Goal: Information Seeking & Learning: Learn about a topic

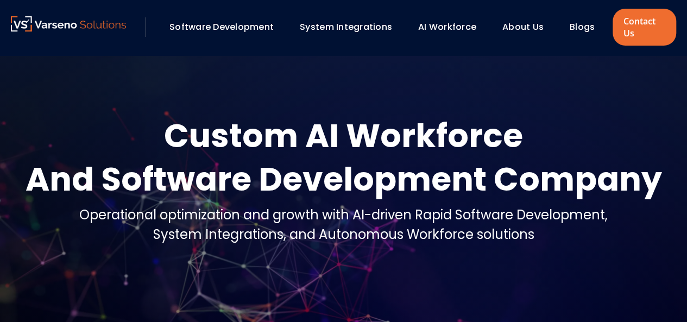
click at [529, 28] on link "About Us" at bounding box center [522, 27] width 41 height 12
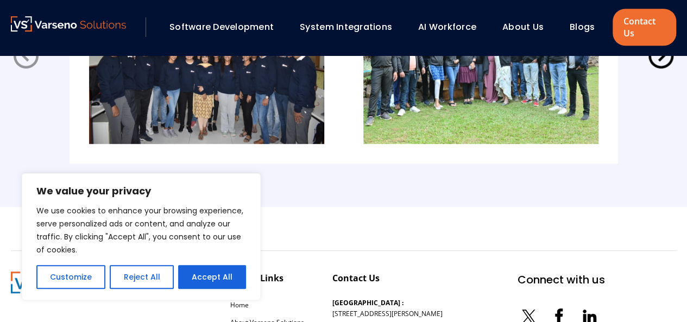
scroll to position [2315, 0]
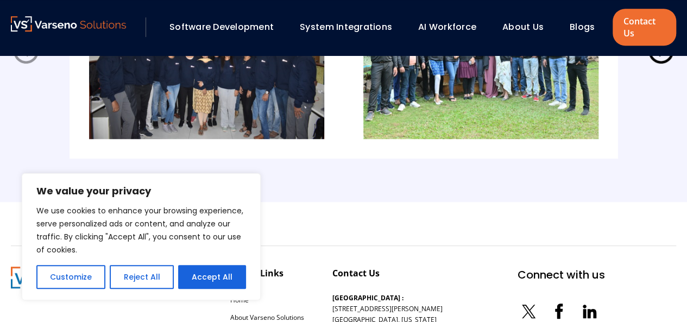
click at [580, 136] on img at bounding box center [480, 51] width 235 height 176
click at [579, 311] on icon at bounding box center [589, 311] width 22 height 22
click at [155, 280] on button "Reject All" at bounding box center [142, 277] width 64 height 24
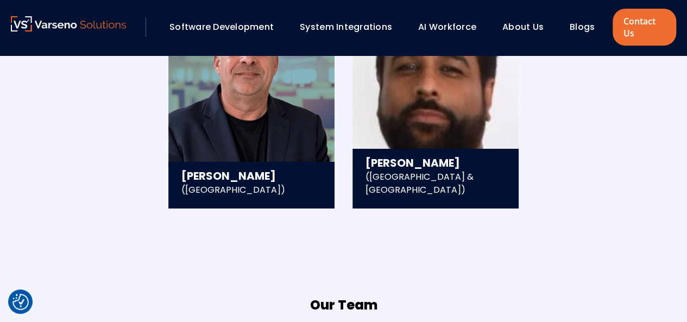
scroll to position [1911, 0]
